Goal: Transaction & Acquisition: Purchase product/service

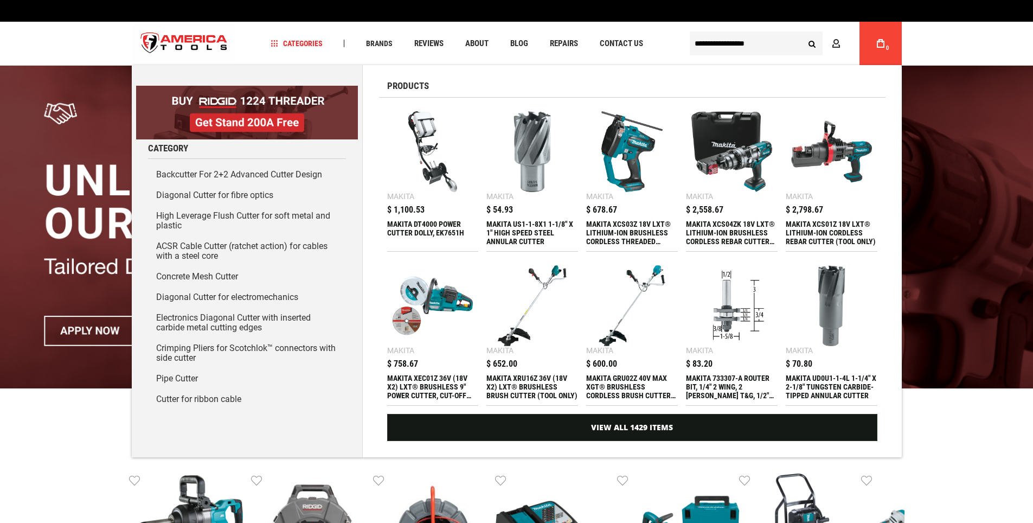
type input "**********"
click at [802, 33] on button "Search" at bounding box center [812, 43] width 21 height 21
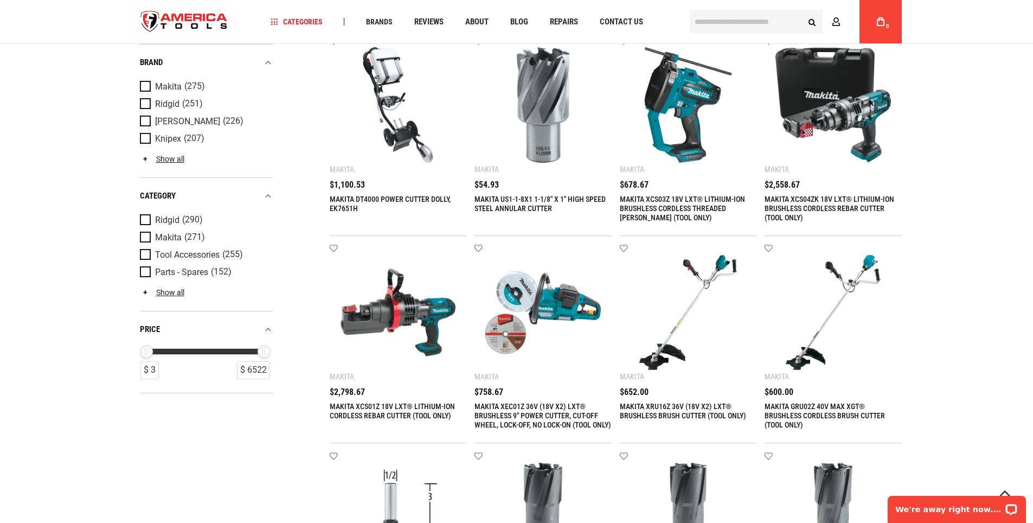
scroll to position [108, 0]
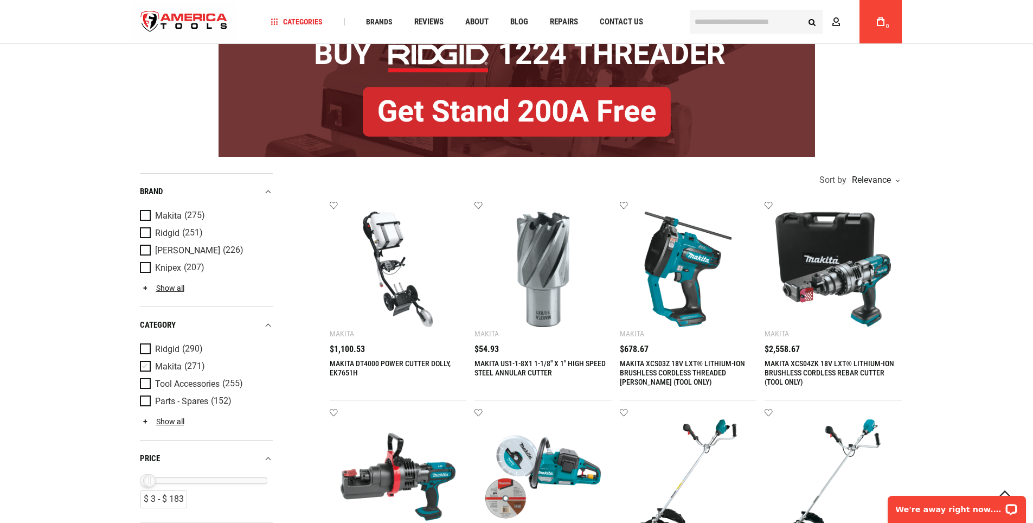
drag, startPoint x: 262, startPoint y: 479, endPoint x: 142, endPoint y: 479, distance: 120.9
click at [145, 479] on div "$ 183" at bounding box center [149, 480] width 13 height 13
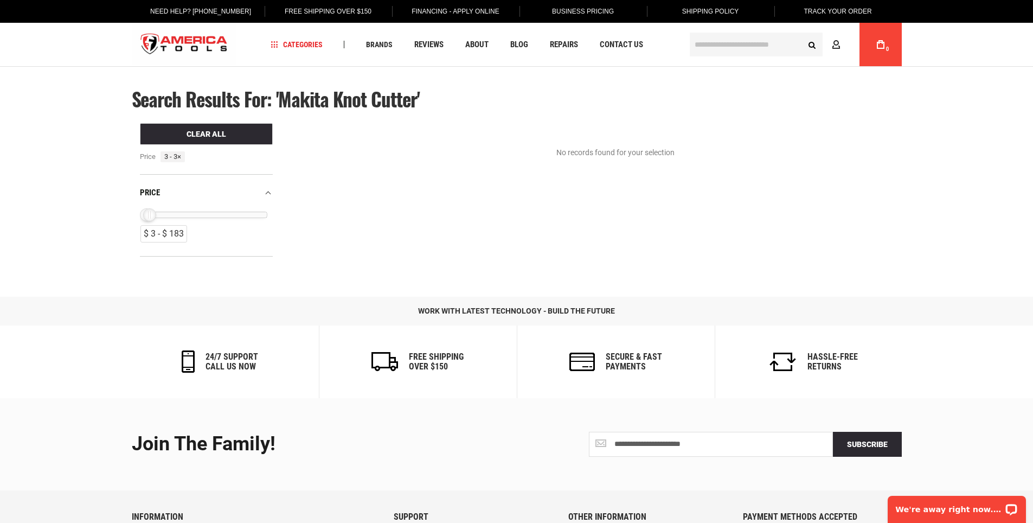
click at [152, 216] on div "$ 183" at bounding box center [149, 214] width 13 height 13
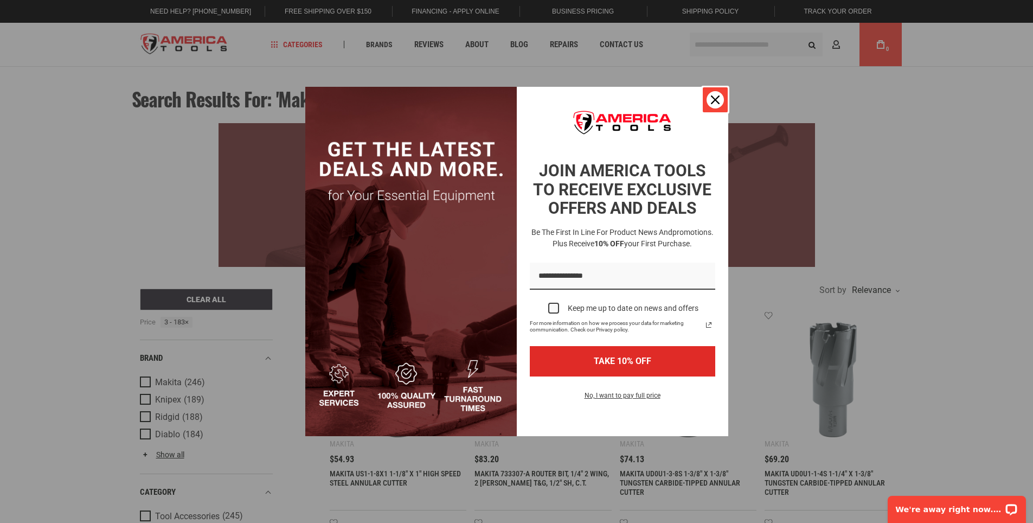
click at [717, 98] on icon "close icon" at bounding box center [715, 99] width 9 height 9
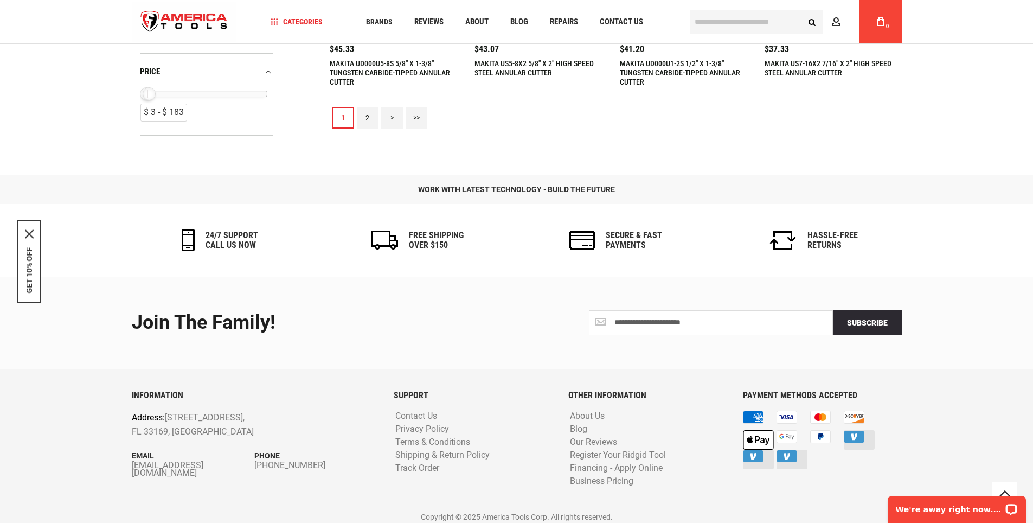
scroll to position [1451, 0]
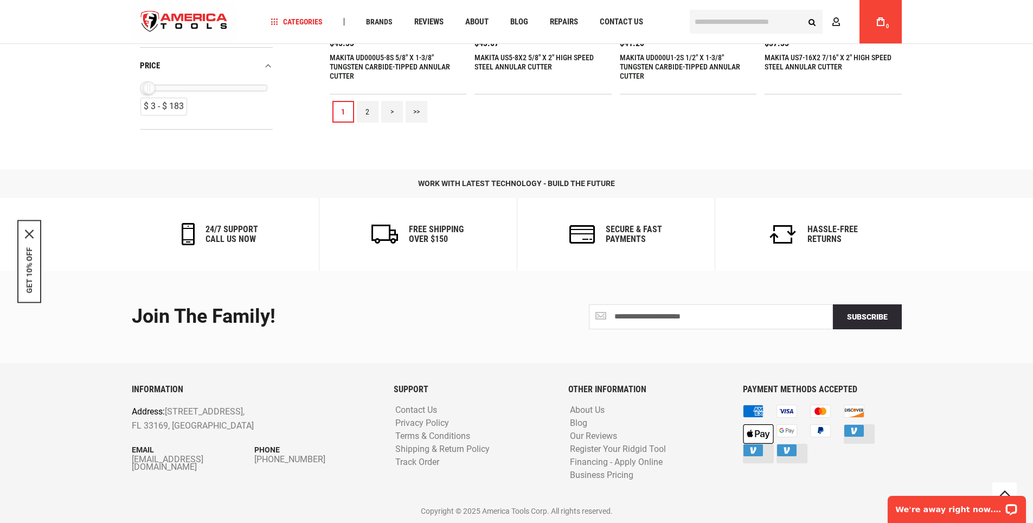
click at [370, 108] on link "2" at bounding box center [368, 112] width 22 height 22
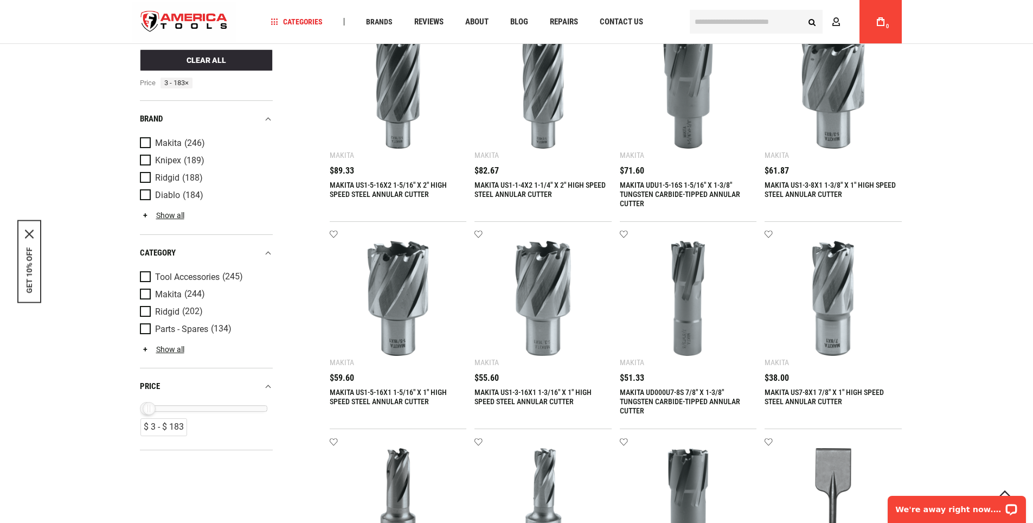
scroll to position [705, 0]
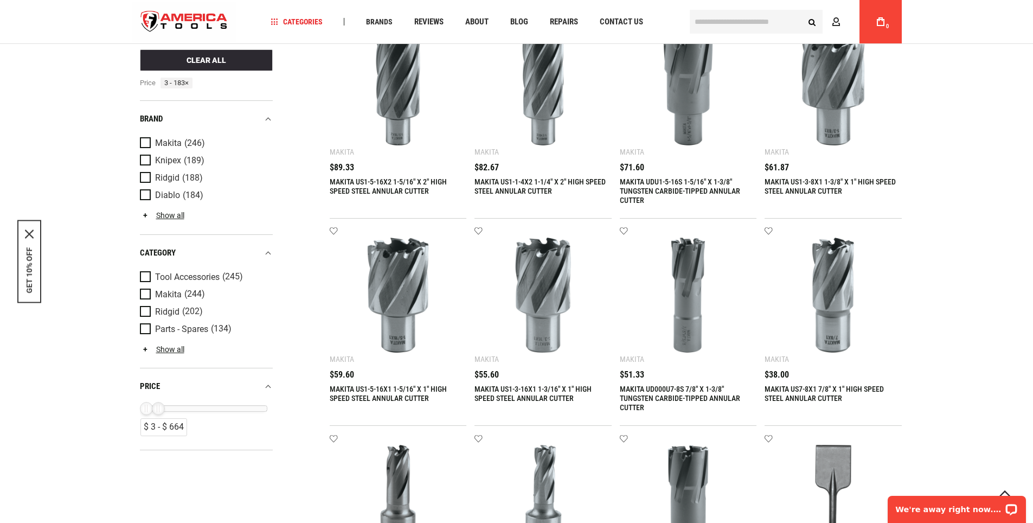
drag, startPoint x: 152, startPoint y: 404, endPoint x: 162, endPoint y: 402, distance: 10.0
click at [162, 402] on div "$ 664" at bounding box center [158, 407] width 13 height 13
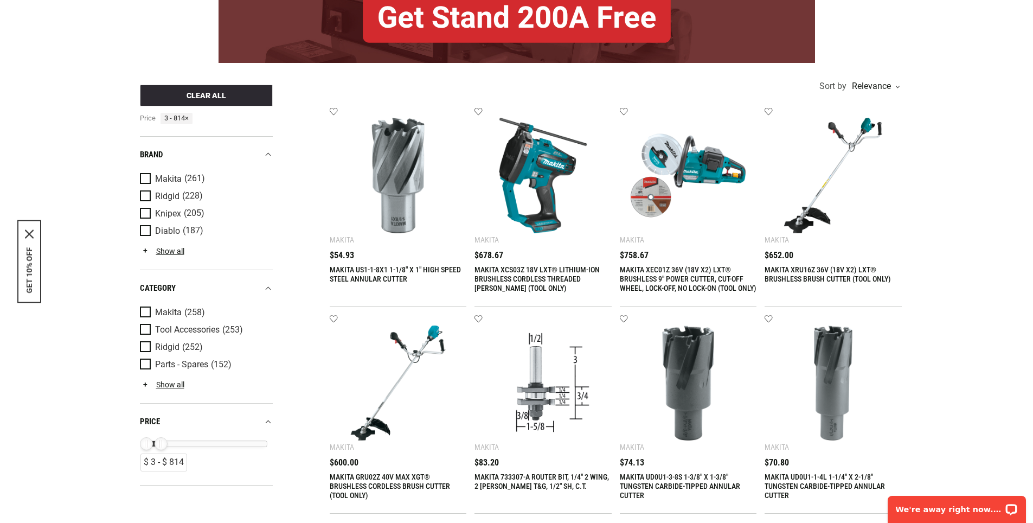
scroll to position [0, 0]
